Goal: Transaction & Acquisition: Purchase product/service

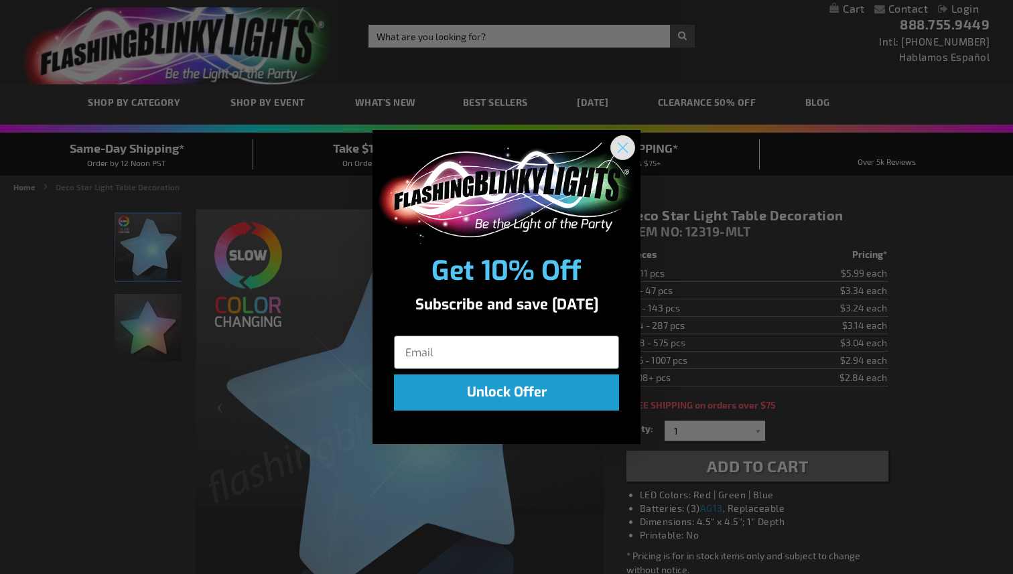
click at [625, 144] on circle "Close dialog" at bounding box center [623, 148] width 22 height 22
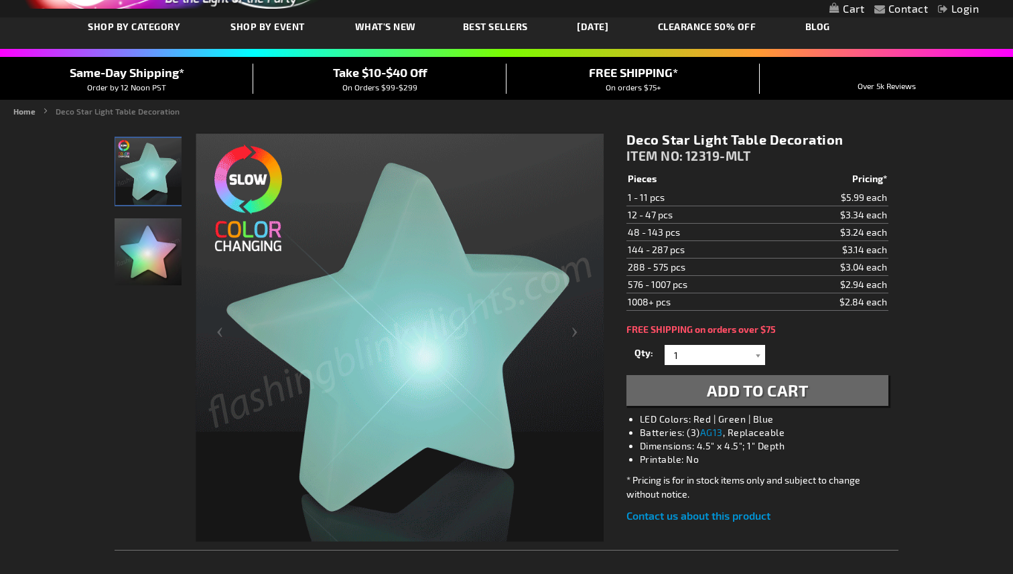
scroll to position [78, 0]
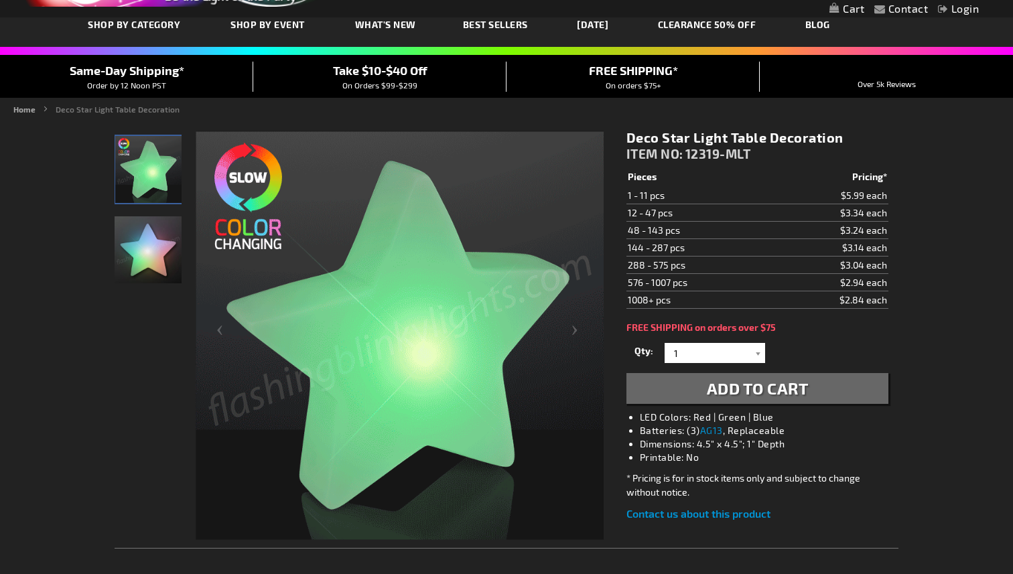
click at [493, 373] on img at bounding box center [400, 336] width 408 height 408
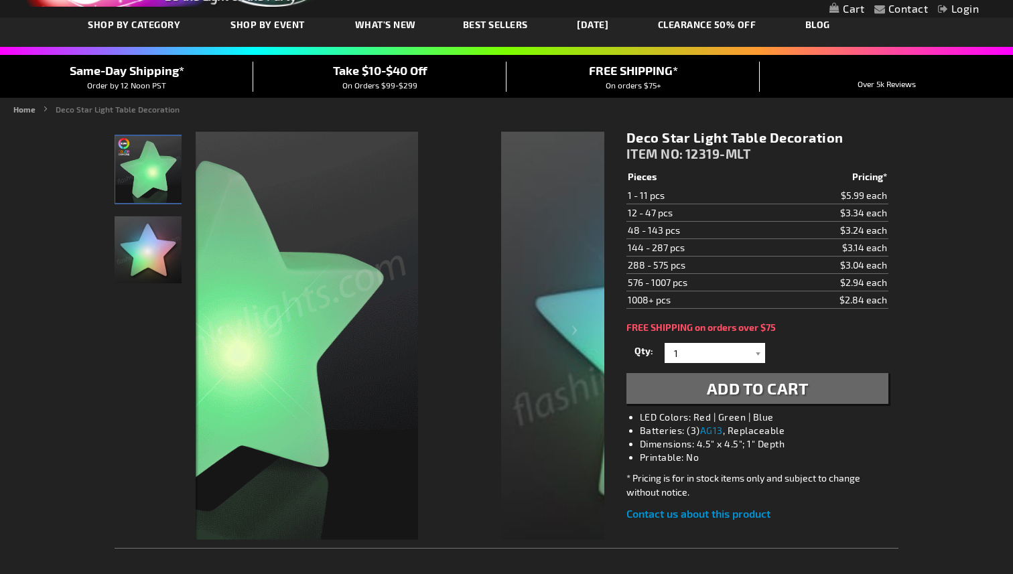
click at [287, 363] on img at bounding box center [214, 336] width 408 height 408
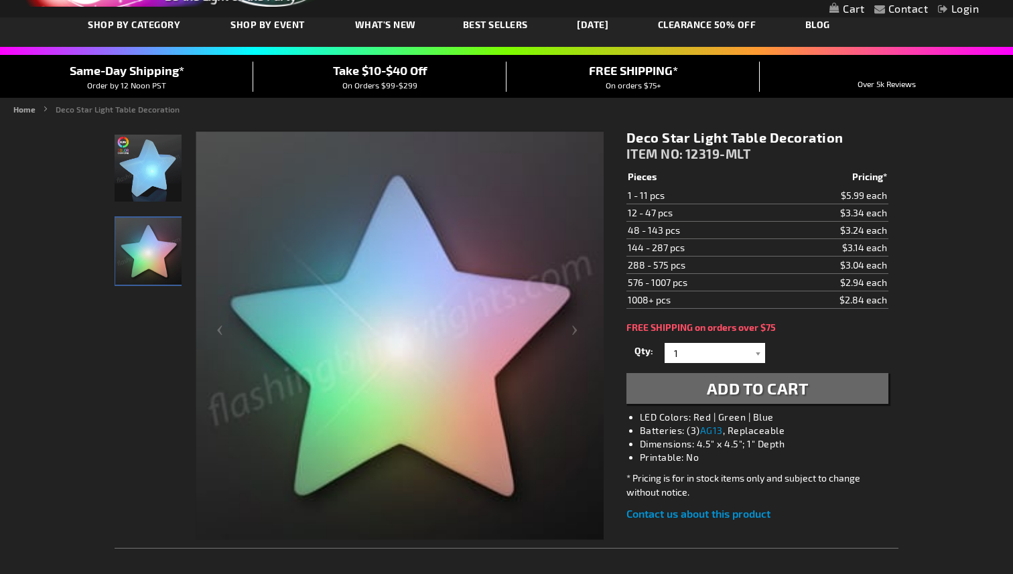
click at [142, 188] on img "Light Up Deco Star Table Decor" at bounding box center [148, 168] width 67 height 67
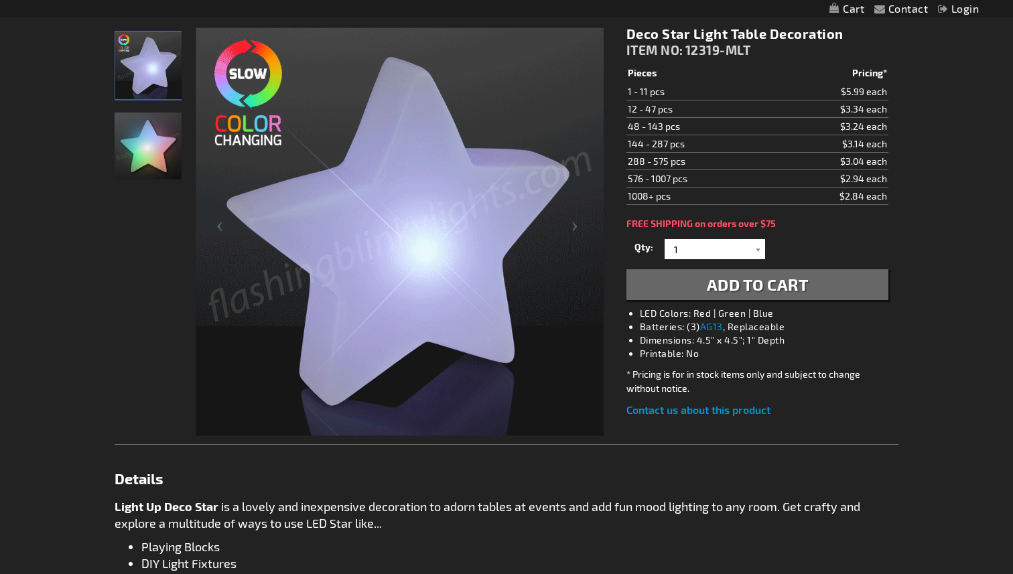
scroll to position [178, 0]
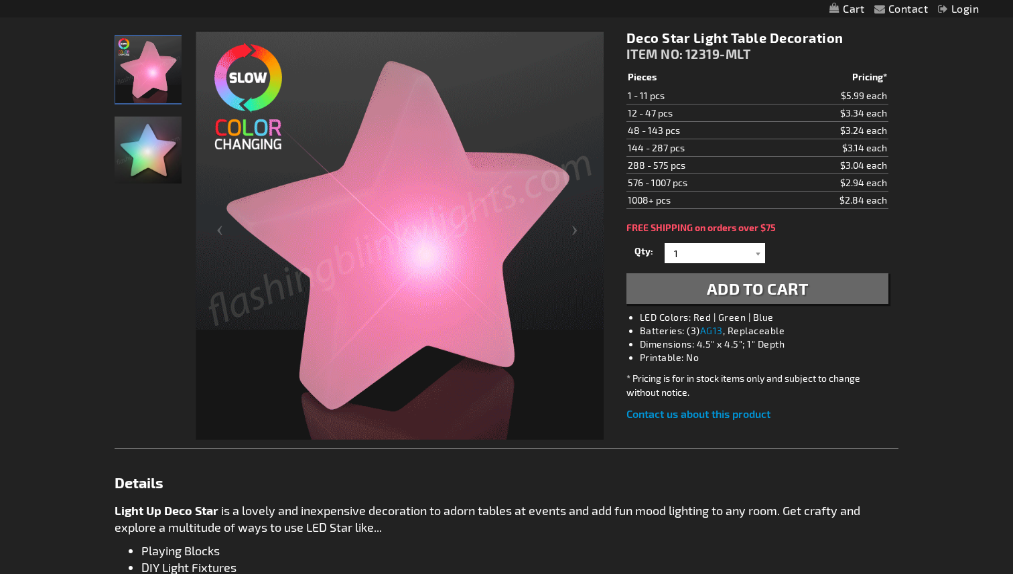
click at [787, 292] on span "Add to Cart" at bounding box center [758, 288] width 102 height 19
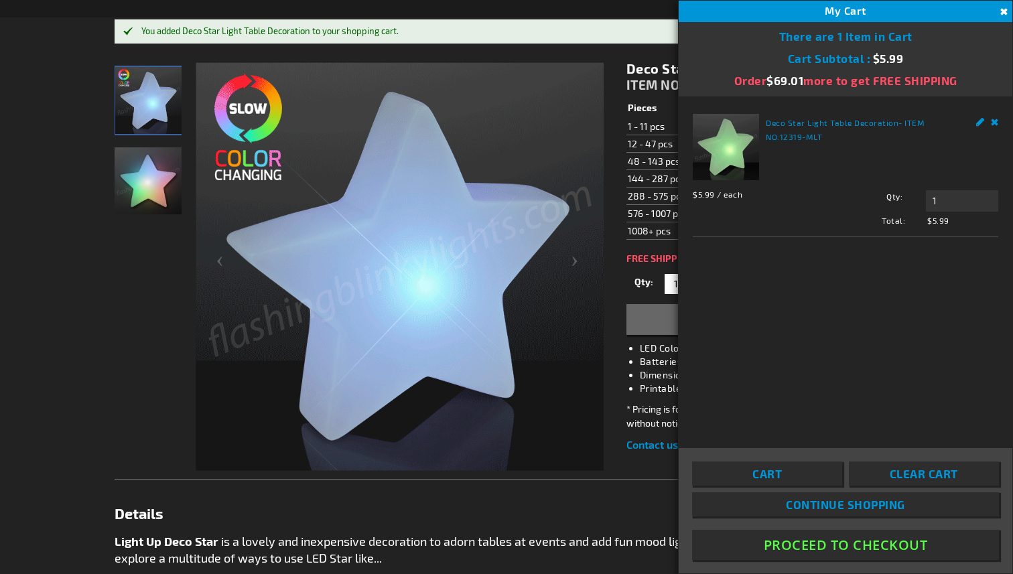
click at [1004, 10] on button "Close" at bounding box center [1002, 12] width 15 height 15
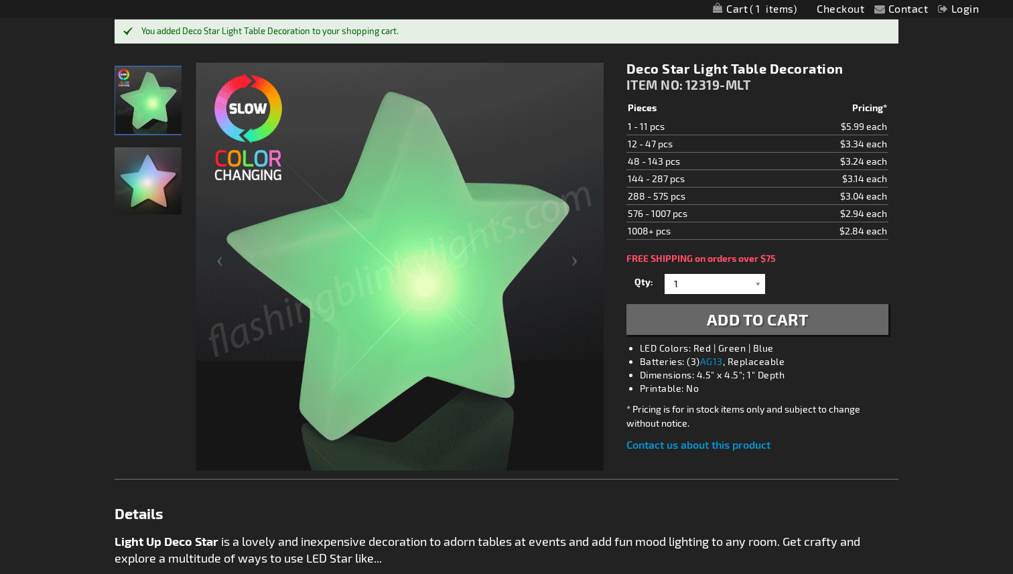
click at [758, 11] on span "1" at bounding box center [773, 9] width 47 height 12
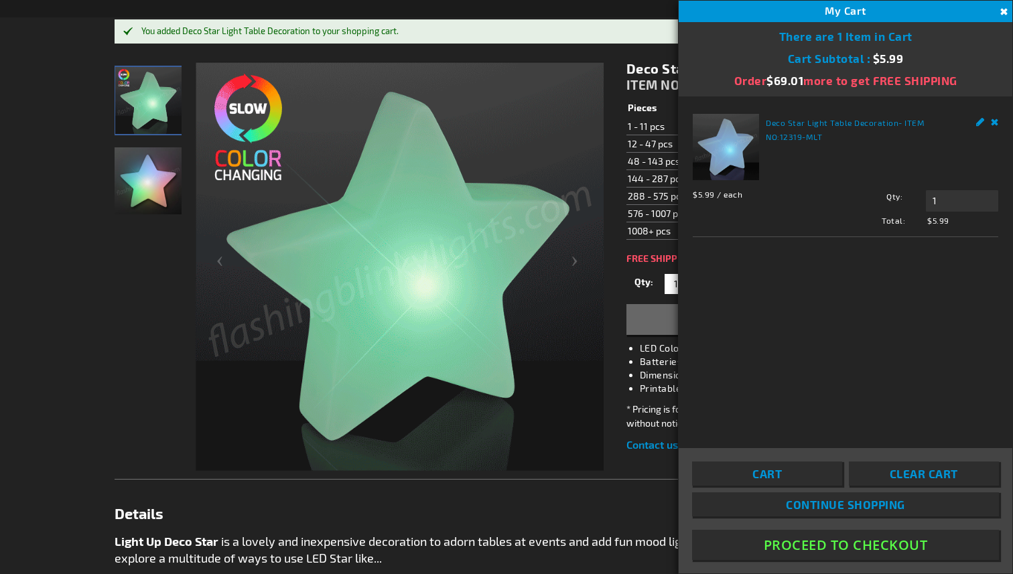
click at [993, 125] on link "Remove" at bounding box center [995, 121] width 8 height 14
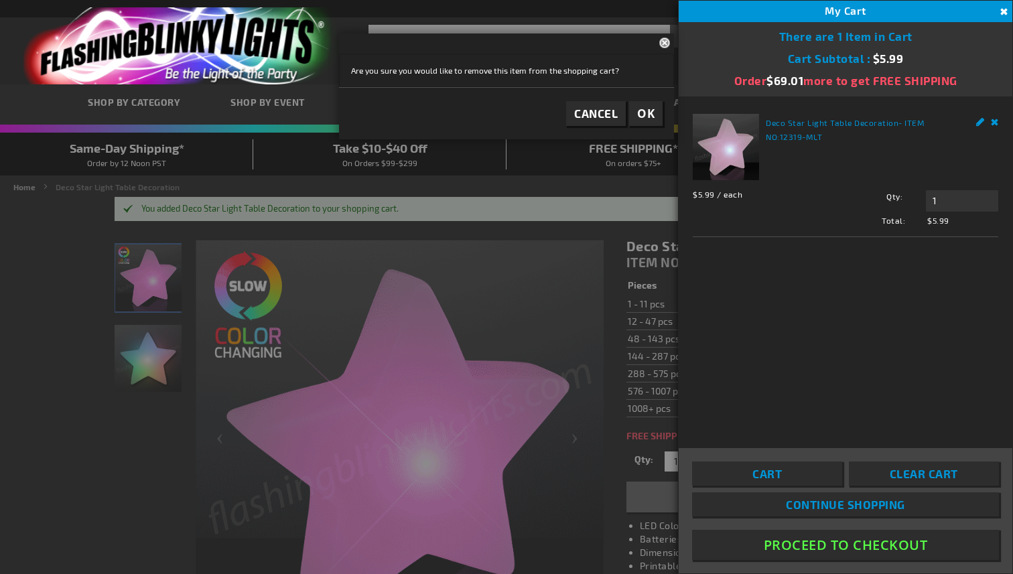
click at [649, 121] on button "OK" at bounding box center [646, 113] width 34 height 25
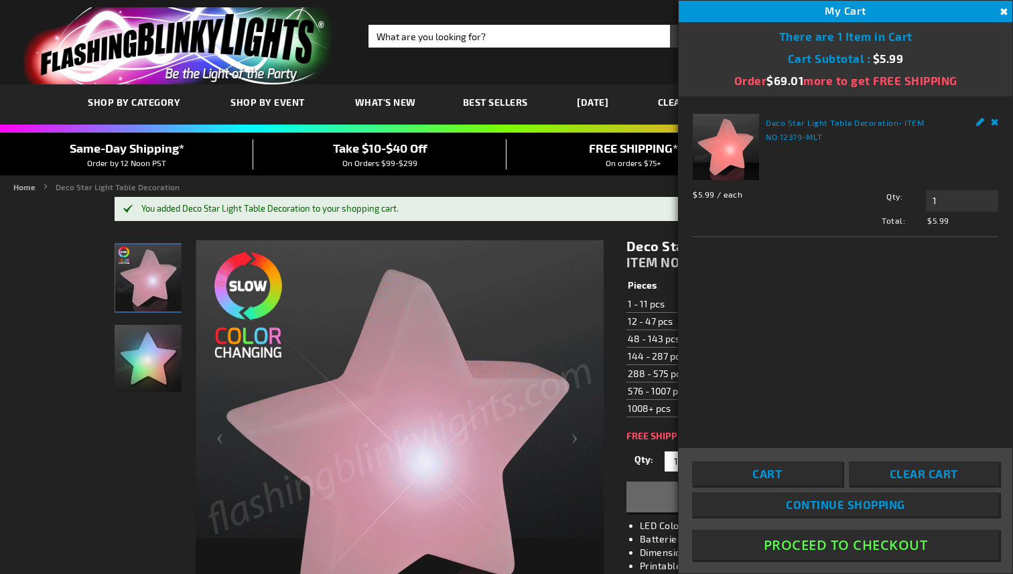
click at [996, 121] on link "Remove" at bounding box center [995, 121] width 8 height 14
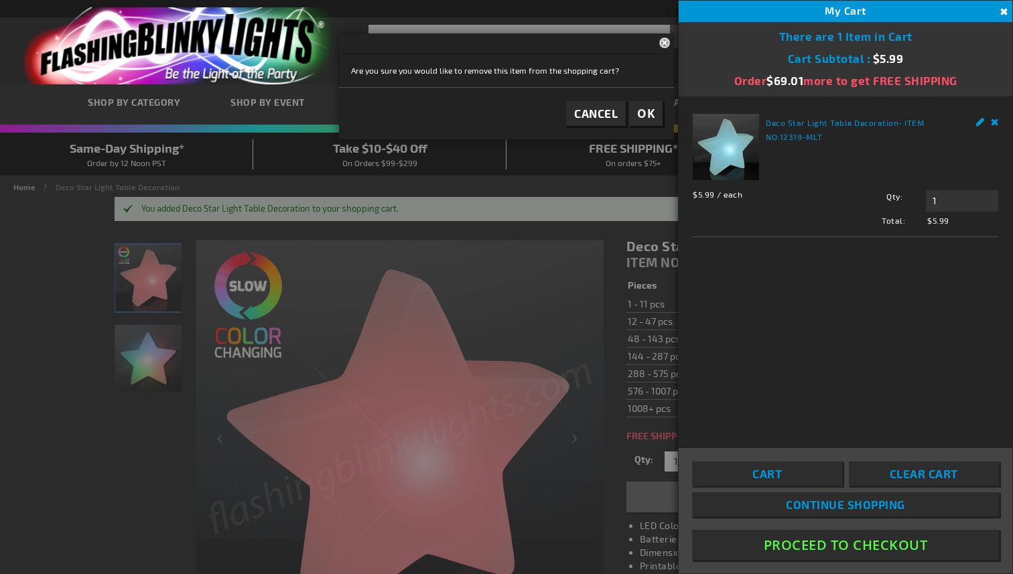
click at [645, 109] on span "OK" at bounding box center [645, 113] width 17 height 15
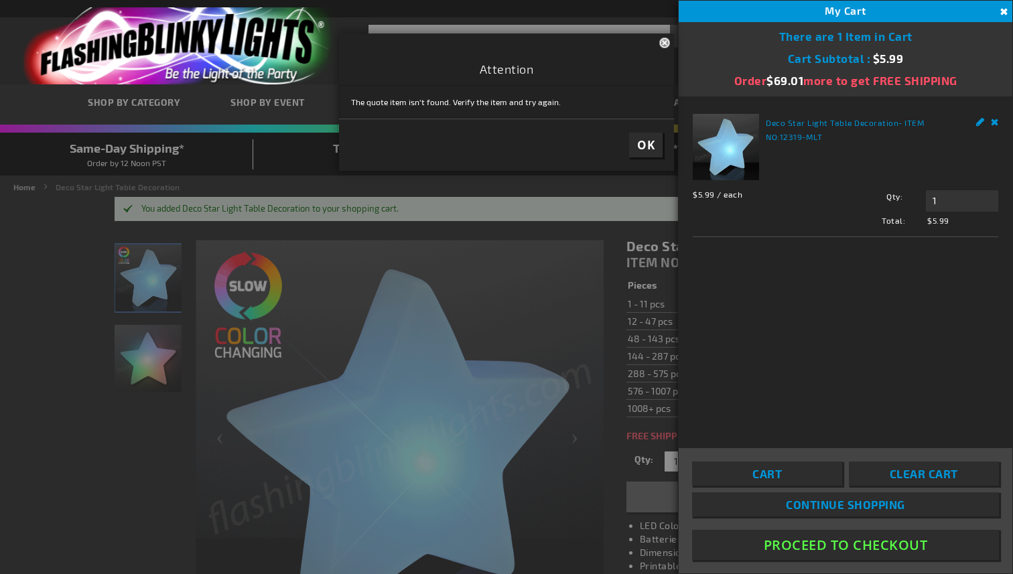
click at [996, 19] on button "Close" at bounding box center [1002, 12] width 15 height 15
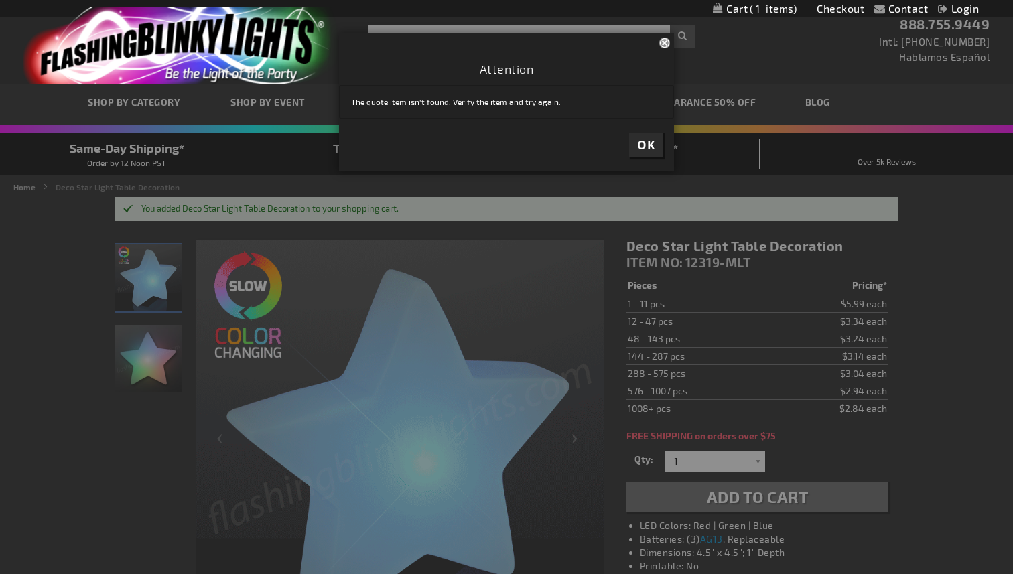
click at [668, 43] on button "Close" at bounding box center [666, 42] width 15 height 17
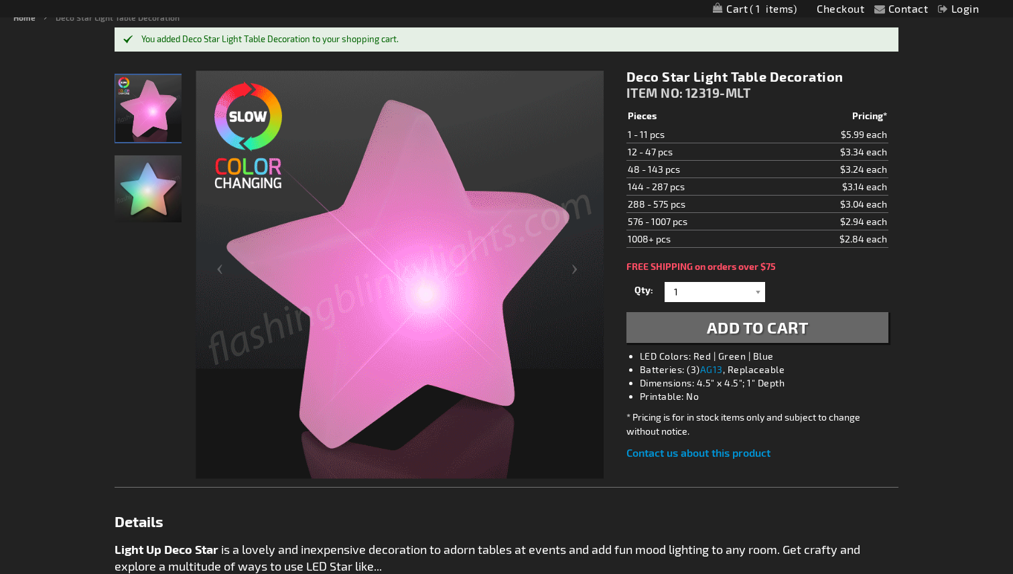
scroll to position [178, 0]
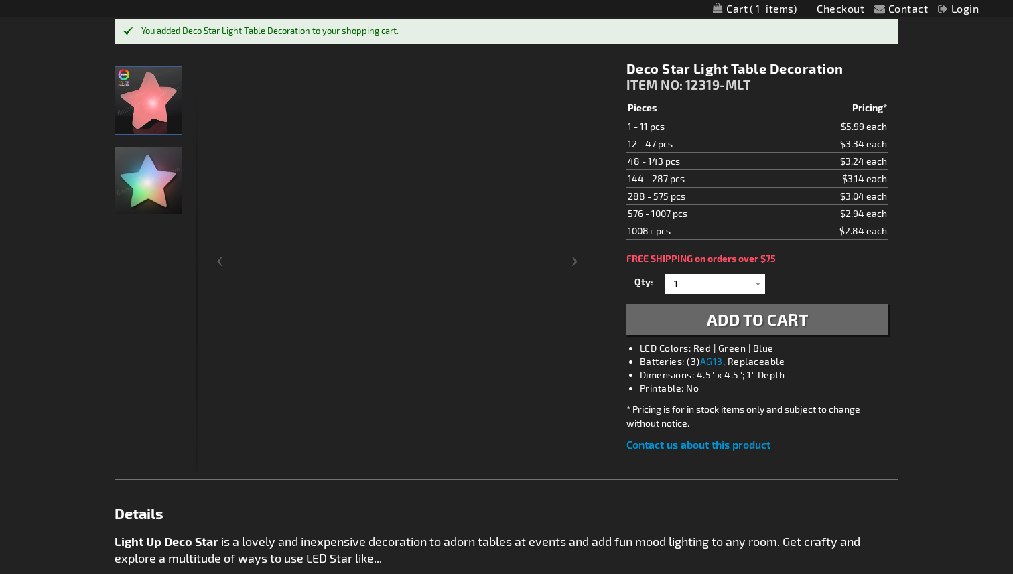
click at [771, 256] on div "Checkout as a new customer Creating an account has many benefits: See order and…" at bounding box center [507, 532] width 784 height 964
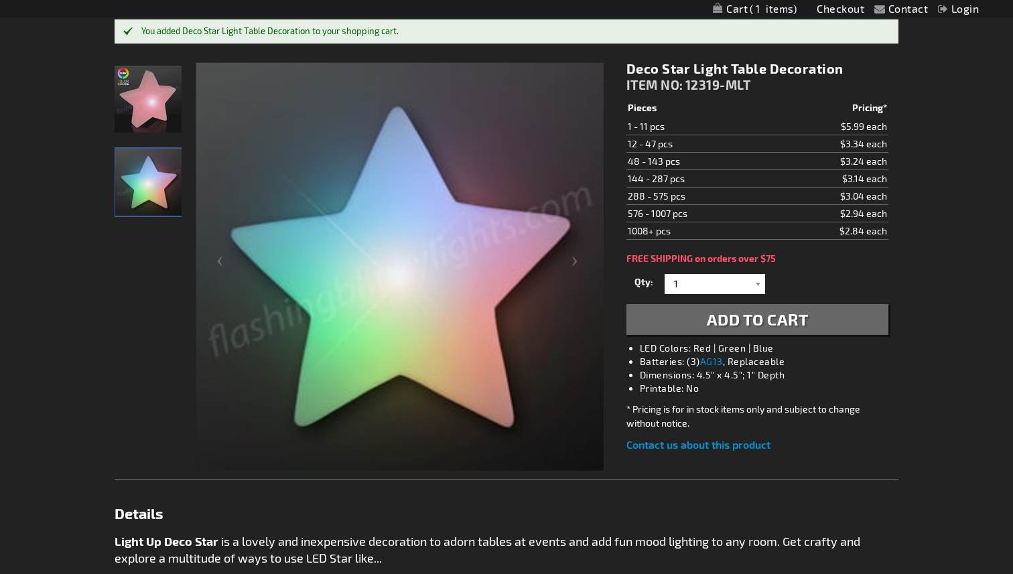
click at [135, 109] on img "Light Up Deco Star Table Decor" at bounding box center [148, 99] width 67 height 67
